Goal: Information Seeking & Learning: Learn about a topic

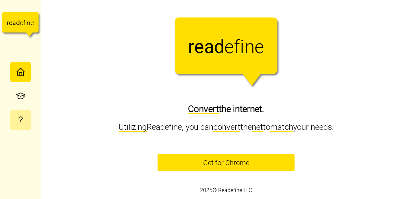
click at [20, 121] on icon "button" at bounding box center [20, 120] width 10 height 10
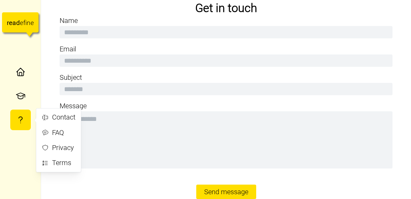
scroll to position [17, 0]
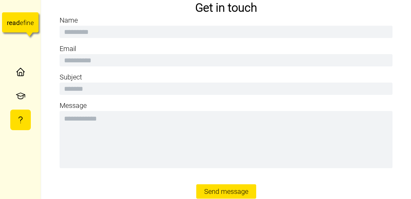
click at [18, 121] on icon "button" at bounding box center [20, 120] width 10 height 10
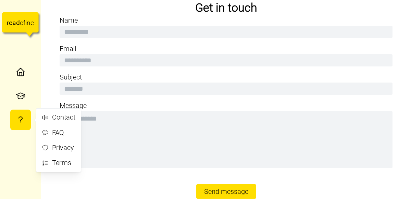
click at [53, 132] on div "FAQ" at bounding box center [63, 133] width 23 height 11
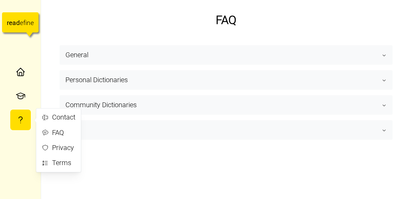
type textarea "*"
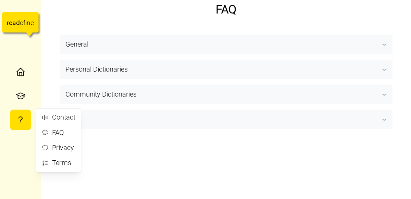
scroll to position [240, 0]
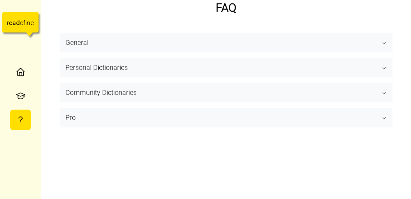
click at [356, 48] on span "General" at bounding box center [223, 42] width 316 height 19
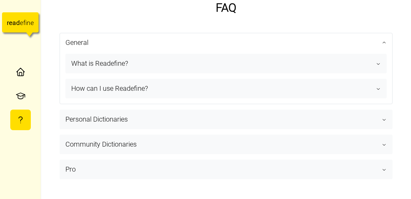
click at [346, 70] on span "What is Readefine?" at bounding box center [223, 63] width 305 height 19
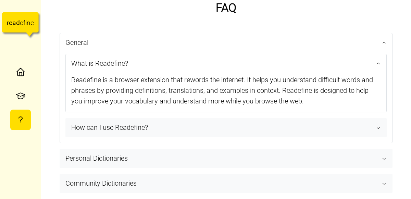
click at [361, 40] on span "General" at bounding box center [223, 42] width 316 height 19
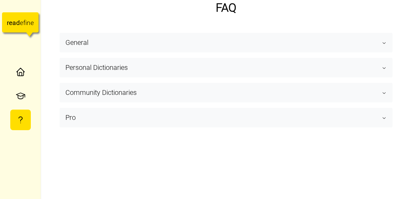
click at [352, 59] on span "Personal Dictionaries" at bounding box center [223, 67] width 316 height 19
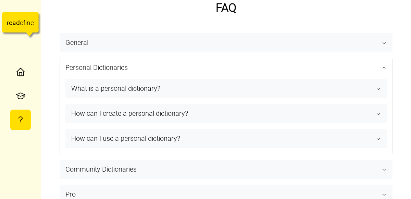
click at [352, 59] on span "Personal Dictionaries" at bounding box center [223, 67] width 316 height 19
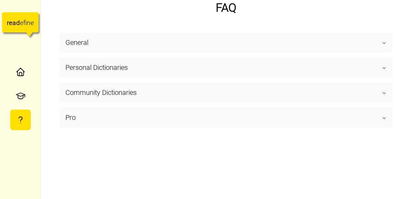
click at [364, 33] on div "General What is Readefine? Readefine is a browser extension that rewords the in…" at bounding box center [226, 43] width 333 height 20
click at [355, 50] on span "General" at bounding box center [223, 42] width 316 height 19
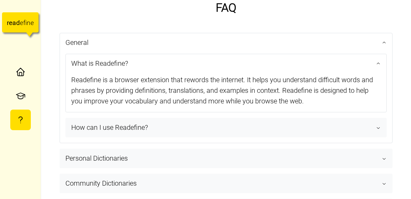
click at [313, 133] on span "How can I use Readefine?" at bounding box center [223, 127] width 305 height 19
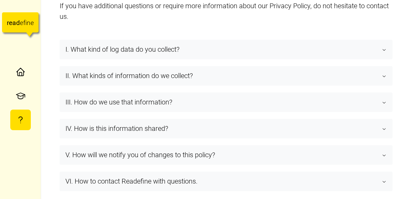
scroll to position [540, 0]
click at [19, 99] on icon "button" at bounding box center [20, 96] width 10 height 10
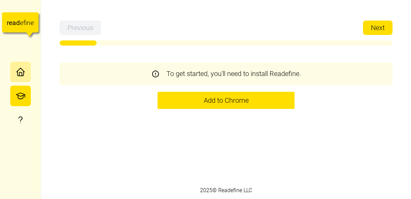
click at [17, 75] on icon "button" at bounding box center [20, 74] width 6 height 4
